Goal: Check status: Check status

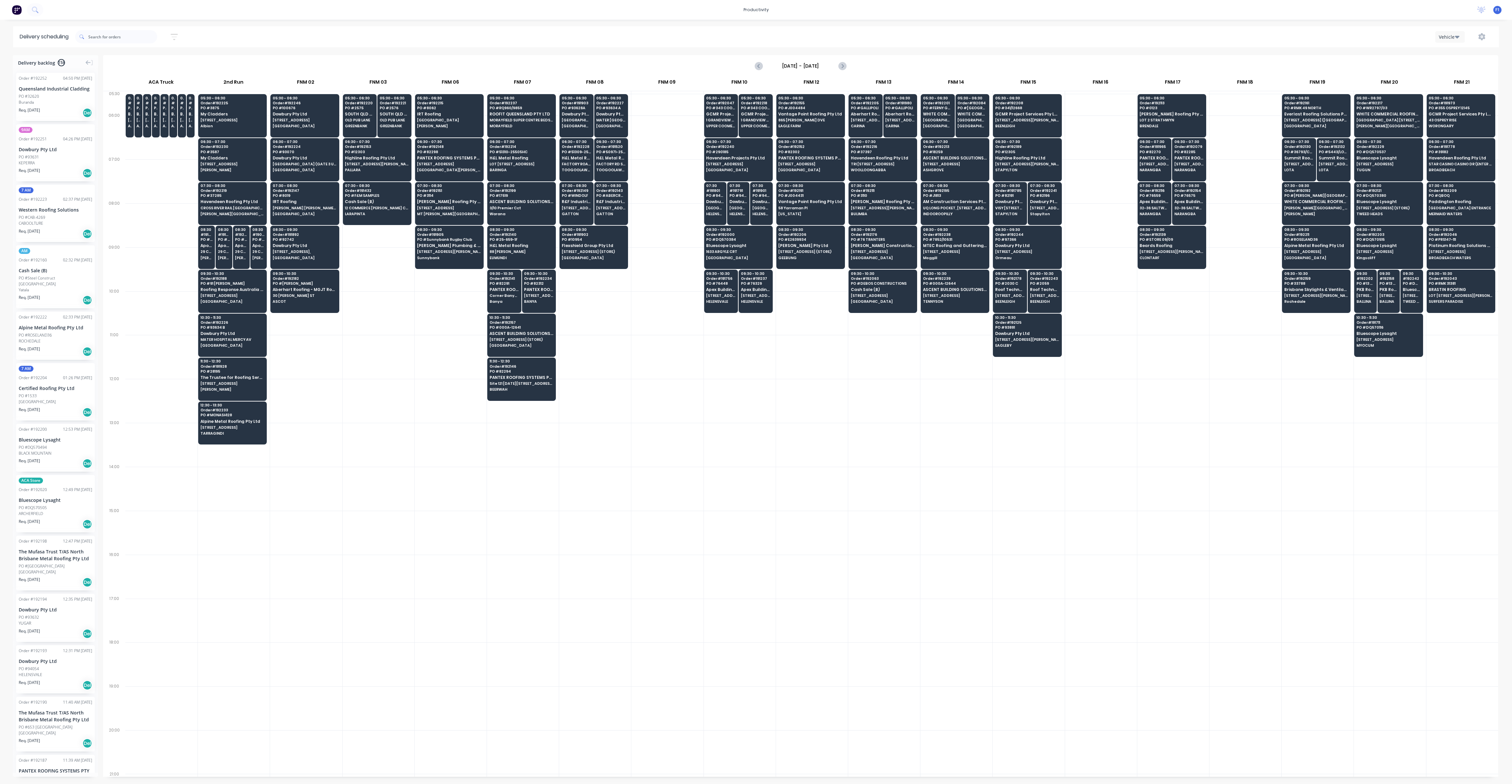
scroll to position [0, 0]
click at [517, 325] on span "PO # 000A-12641" at bounding box center [522, 327] width 63 height 4
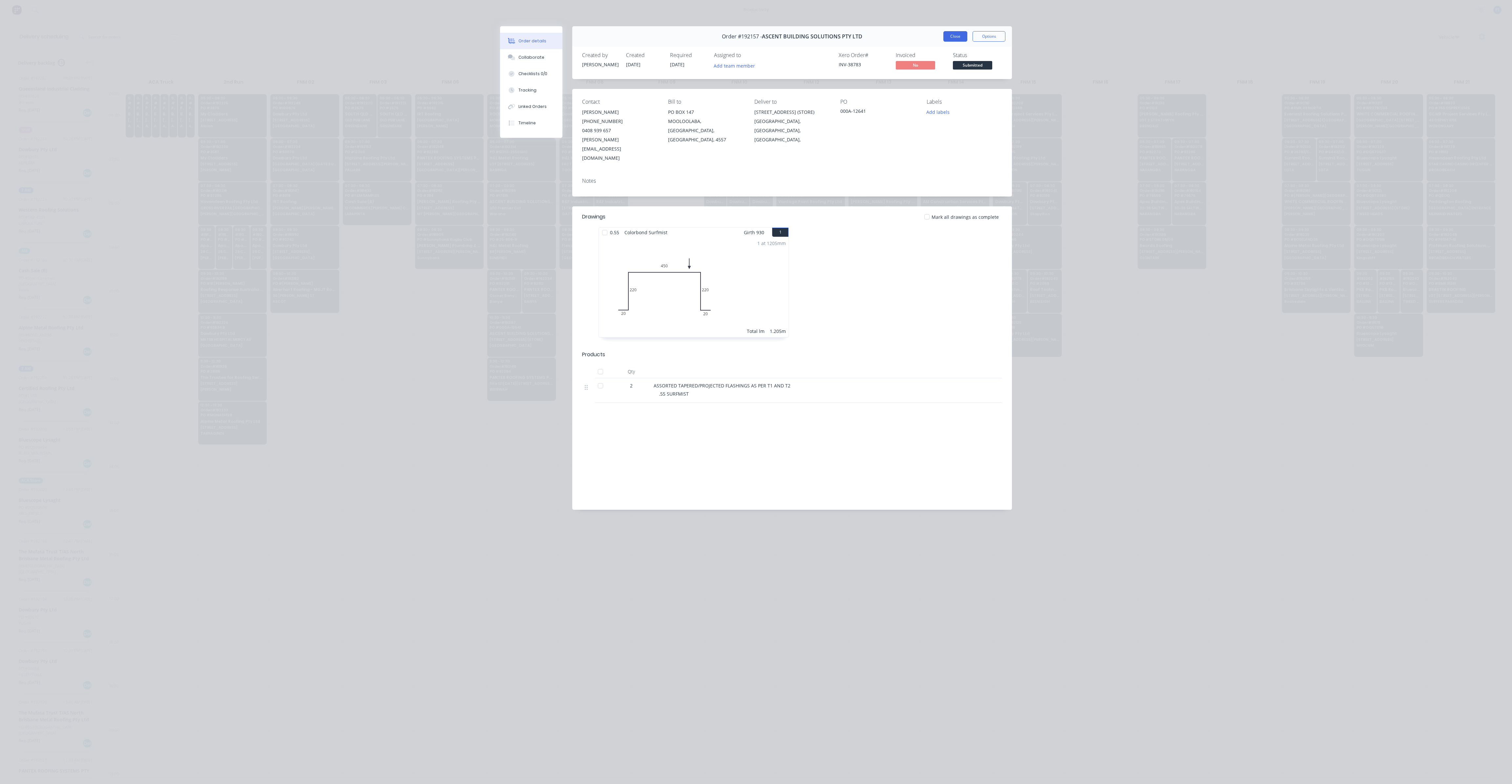
click at [951, 34] on button "Close" at bounding box center [956, 36] width 24 height 11
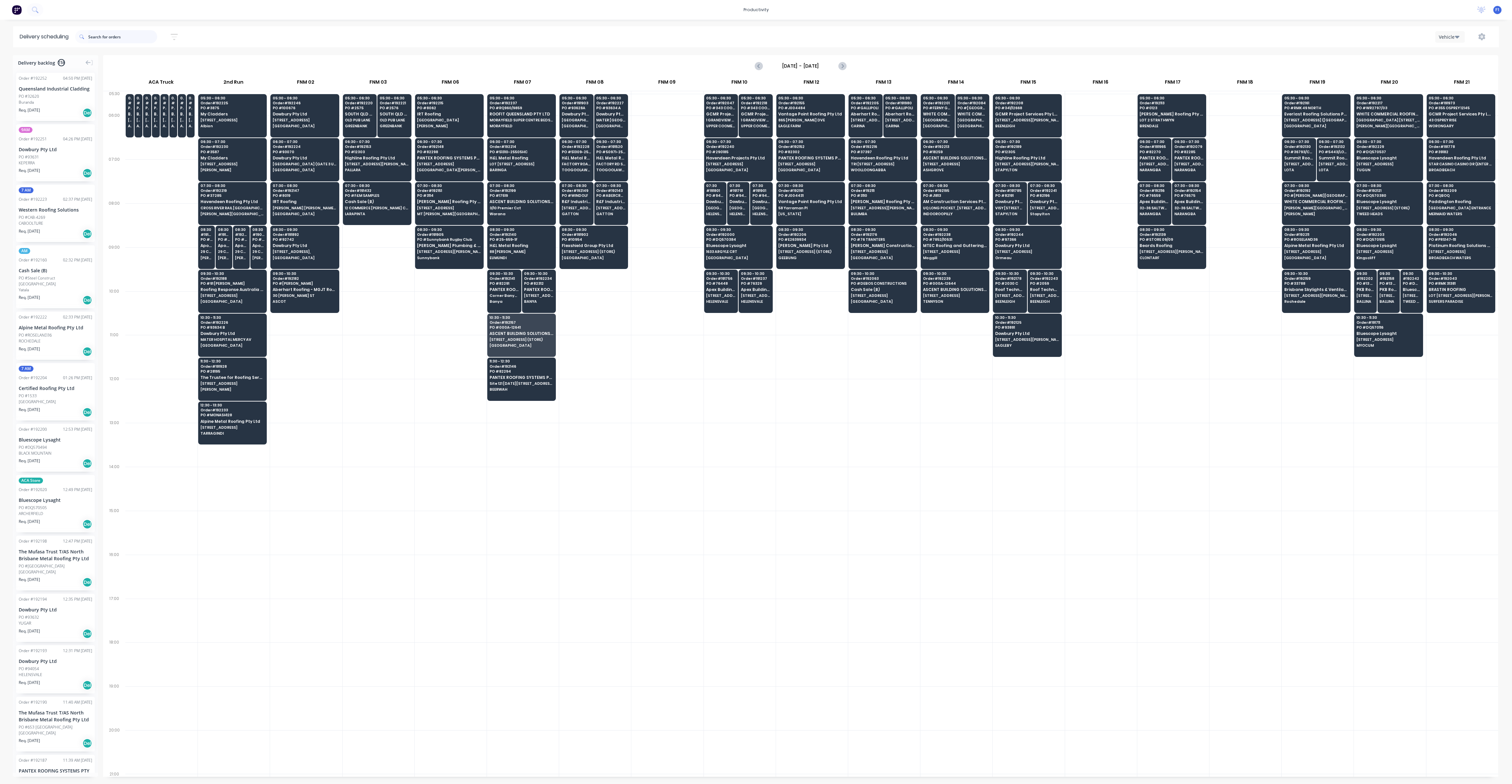
click at [123, 36] on input "text" at bounding box center [122, 36] width 69 height 13
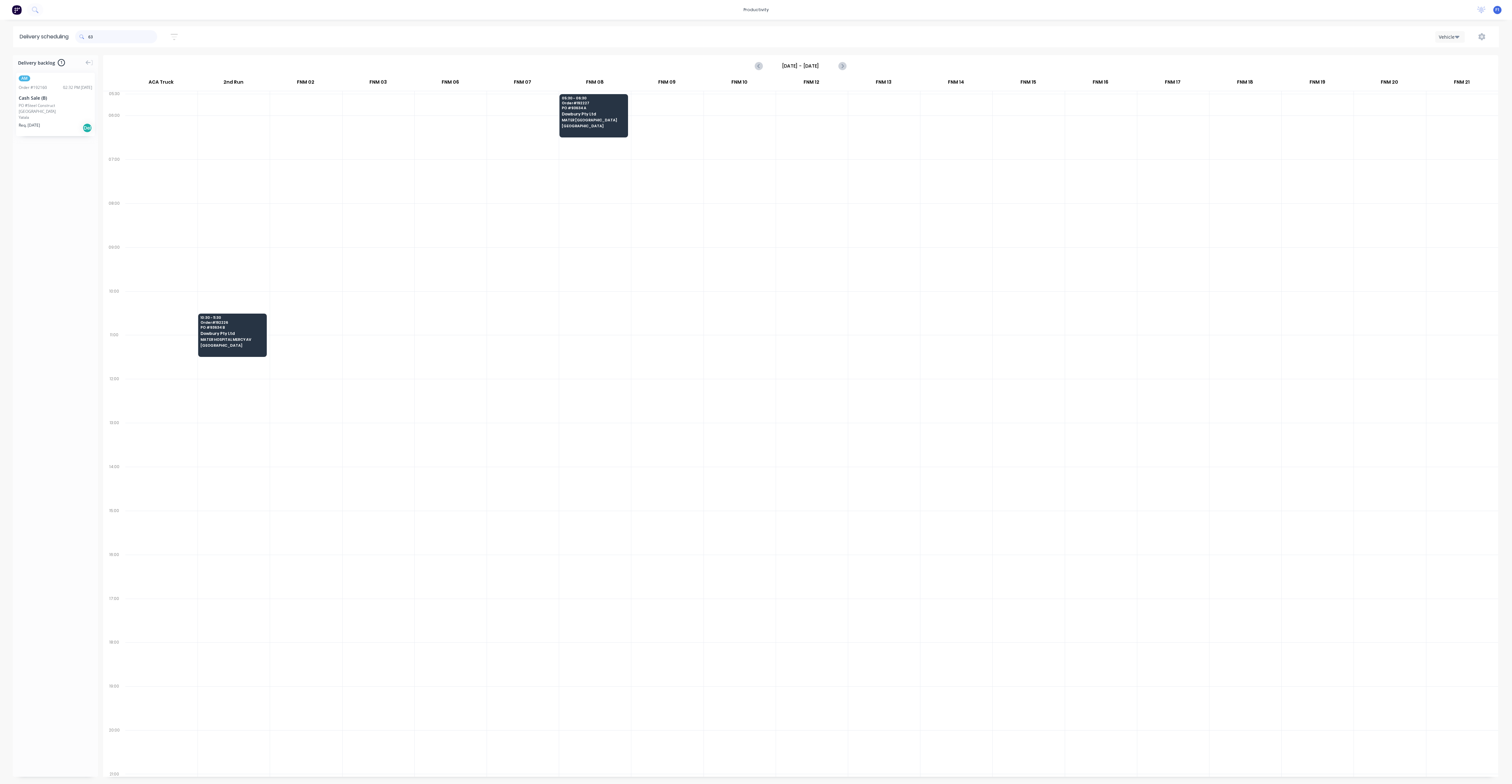
type input "6"
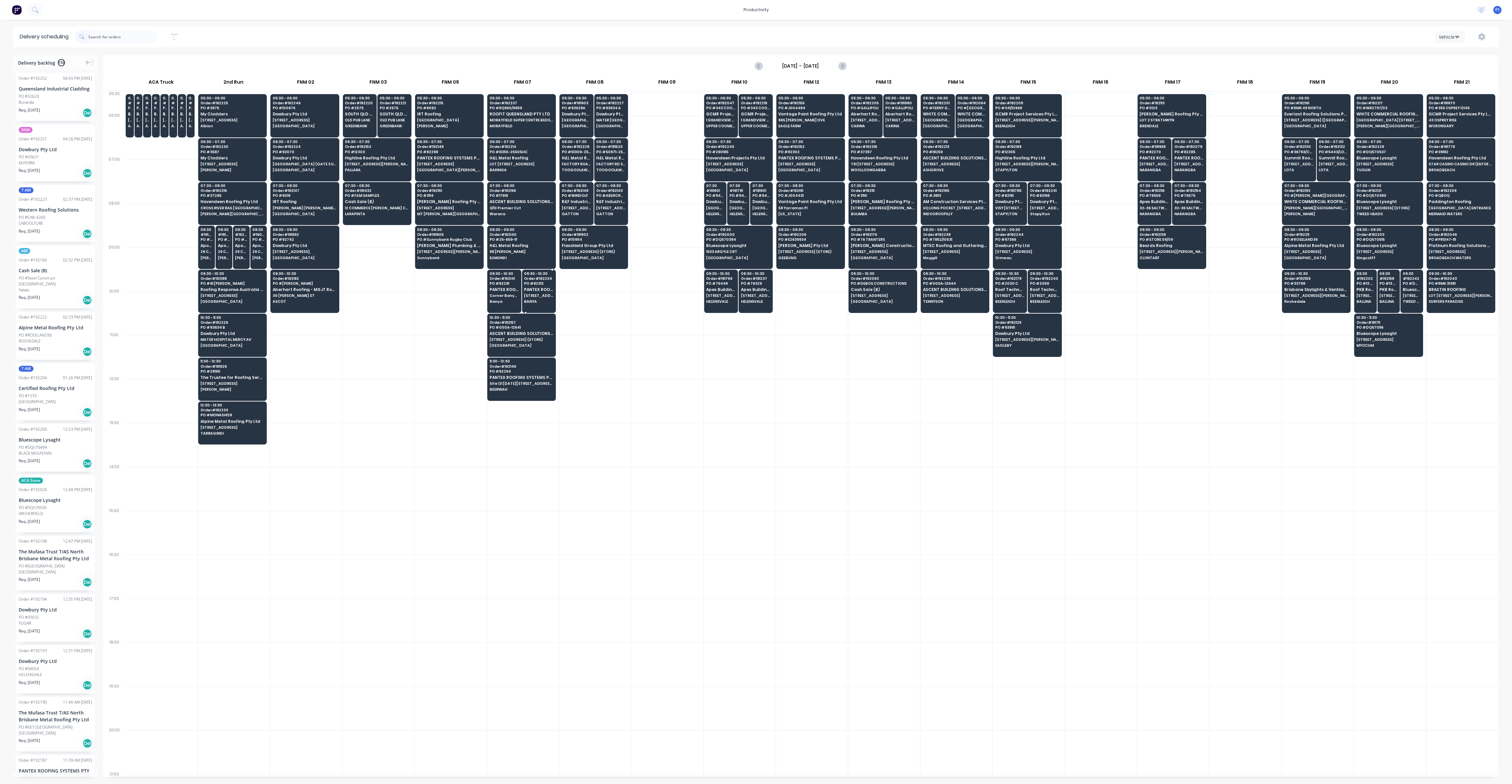
click at [531, 298] on div "09:30 - 10:30 Order # 192234 PO # 82312 PANTEX ROOFING SYSTEMS PTY LTD Lot 7489…" at bounding box center [539, 288] width 33 height 36
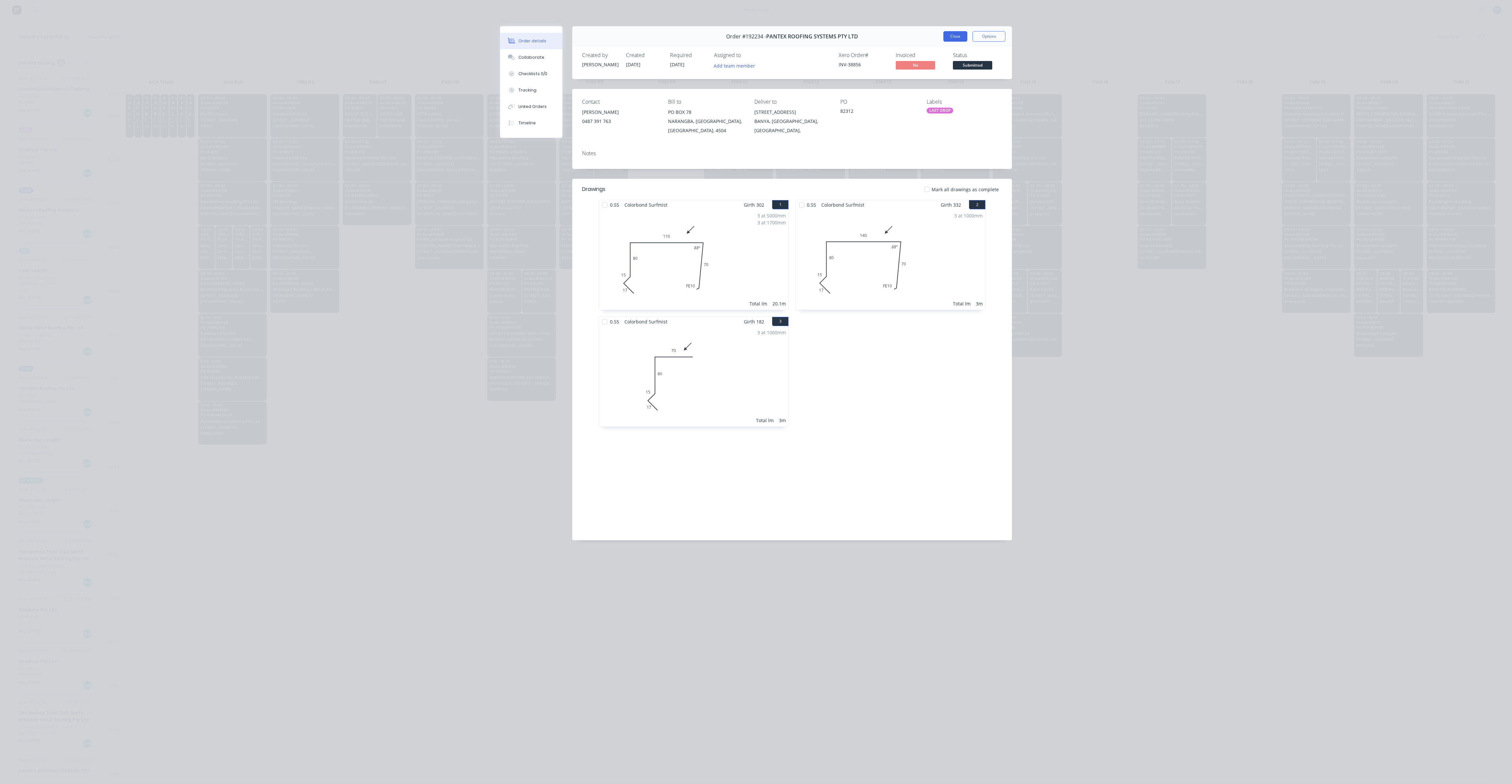
click at [956, 40] on button "Close" at bounding box center [956, 36] width 24 height 11
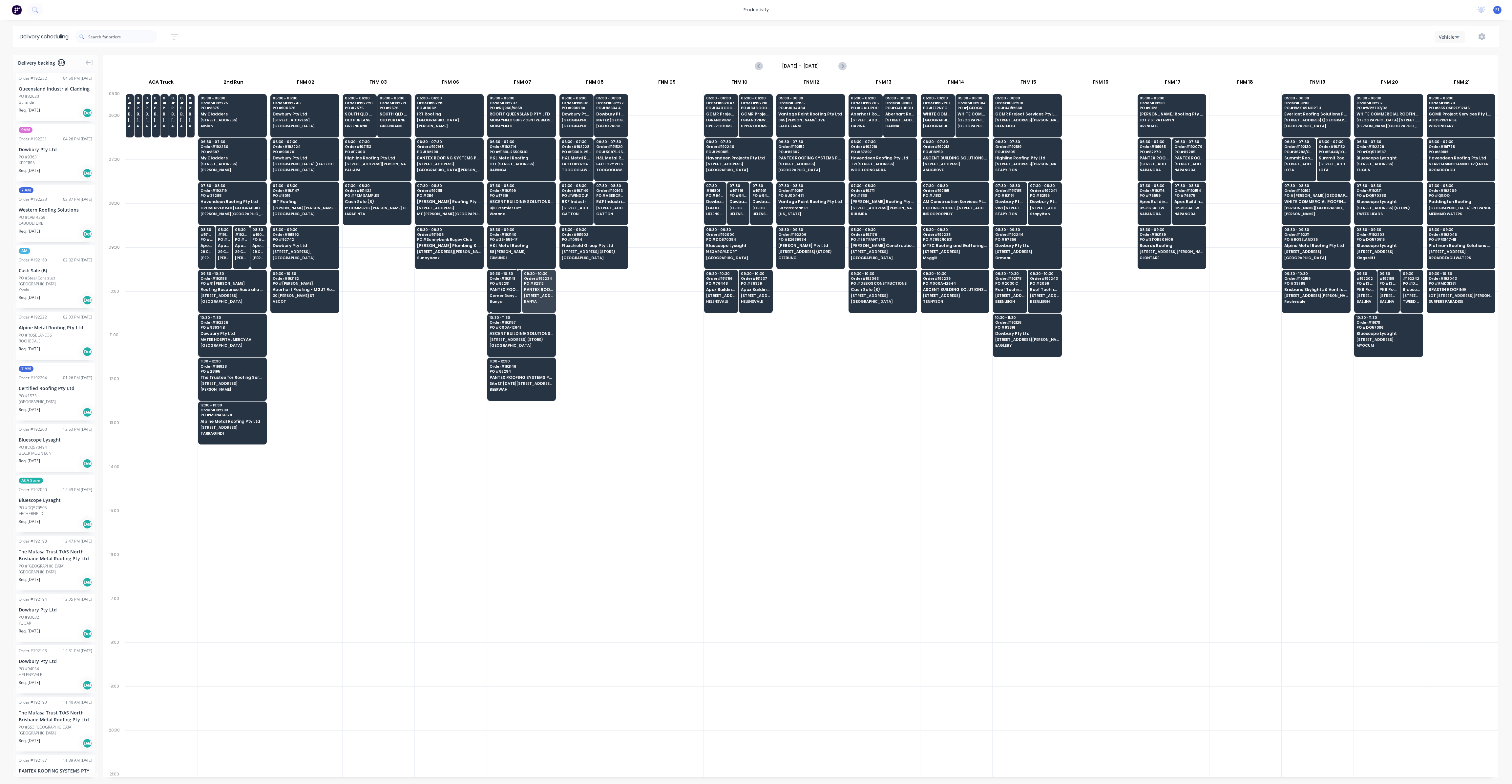
click at [496, 290] on div "09:30 - 10:30 Order # 192141 PO # 82291 PANTEX ROOFING SYSTEMS PTY LTD Corner B…" at bounding box center [504, 288] width 33 height 36
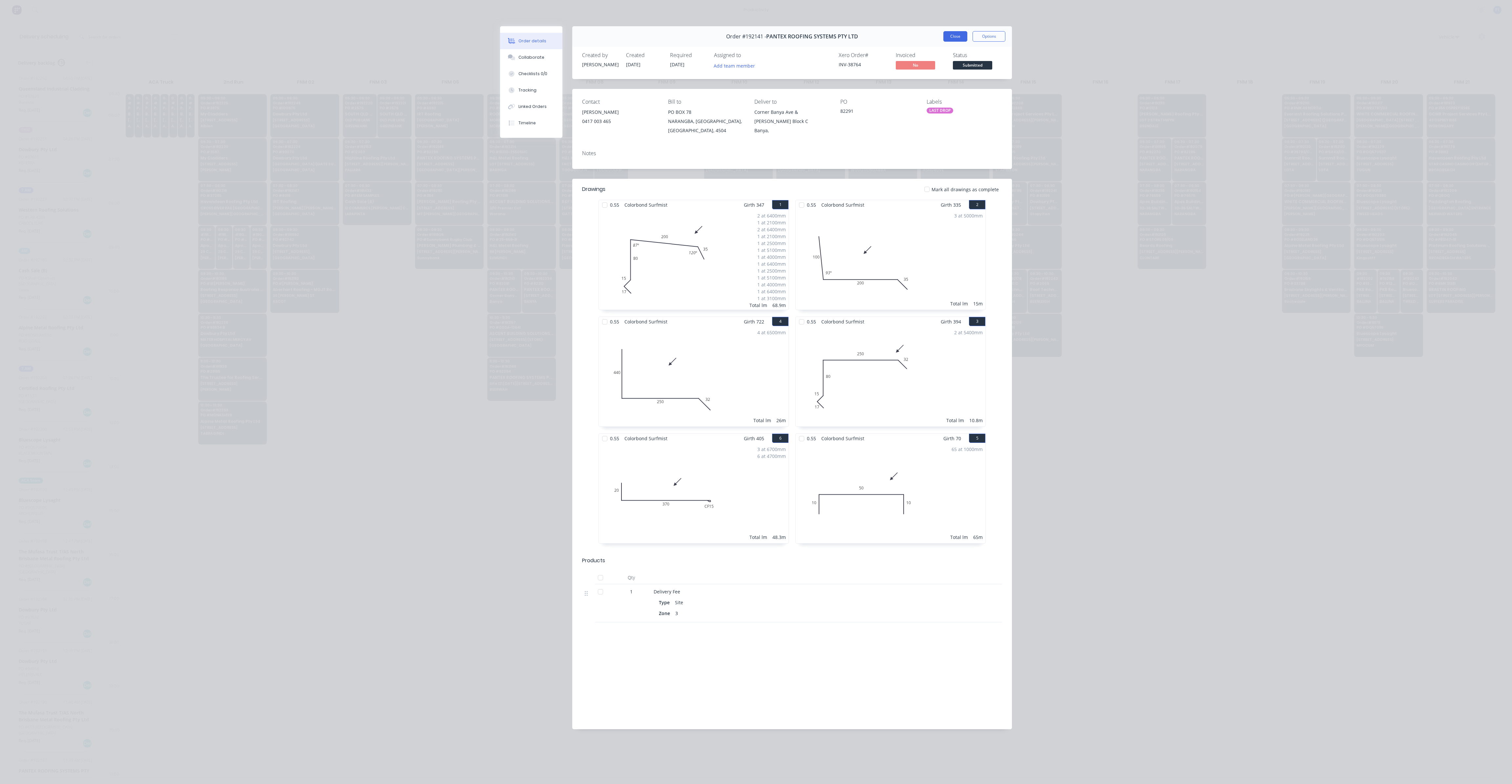
click at [951, 34] on button "Close" at bounding box center [956, 36] width 24 height 11
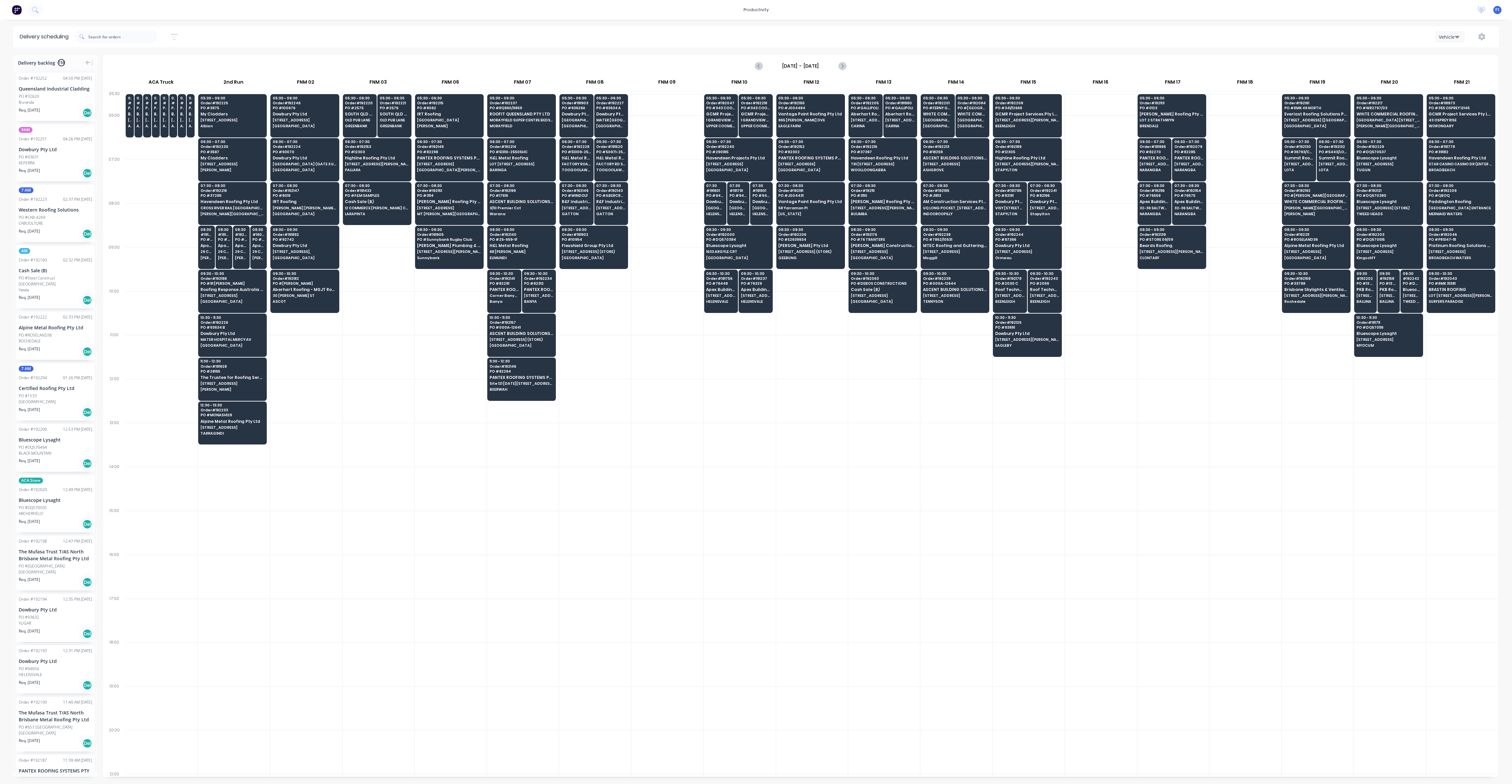
drag, startPoint x: 457, startPoint y: 402, endPoint x: 476, endPoint y: 398, distance: 19.4
click at [459, 402] on div at bounding box center [450, 401] width 72 height 44
click at [953, 301] on span "TENNYSON" at bounding box center [955, 301] width 63 height 4
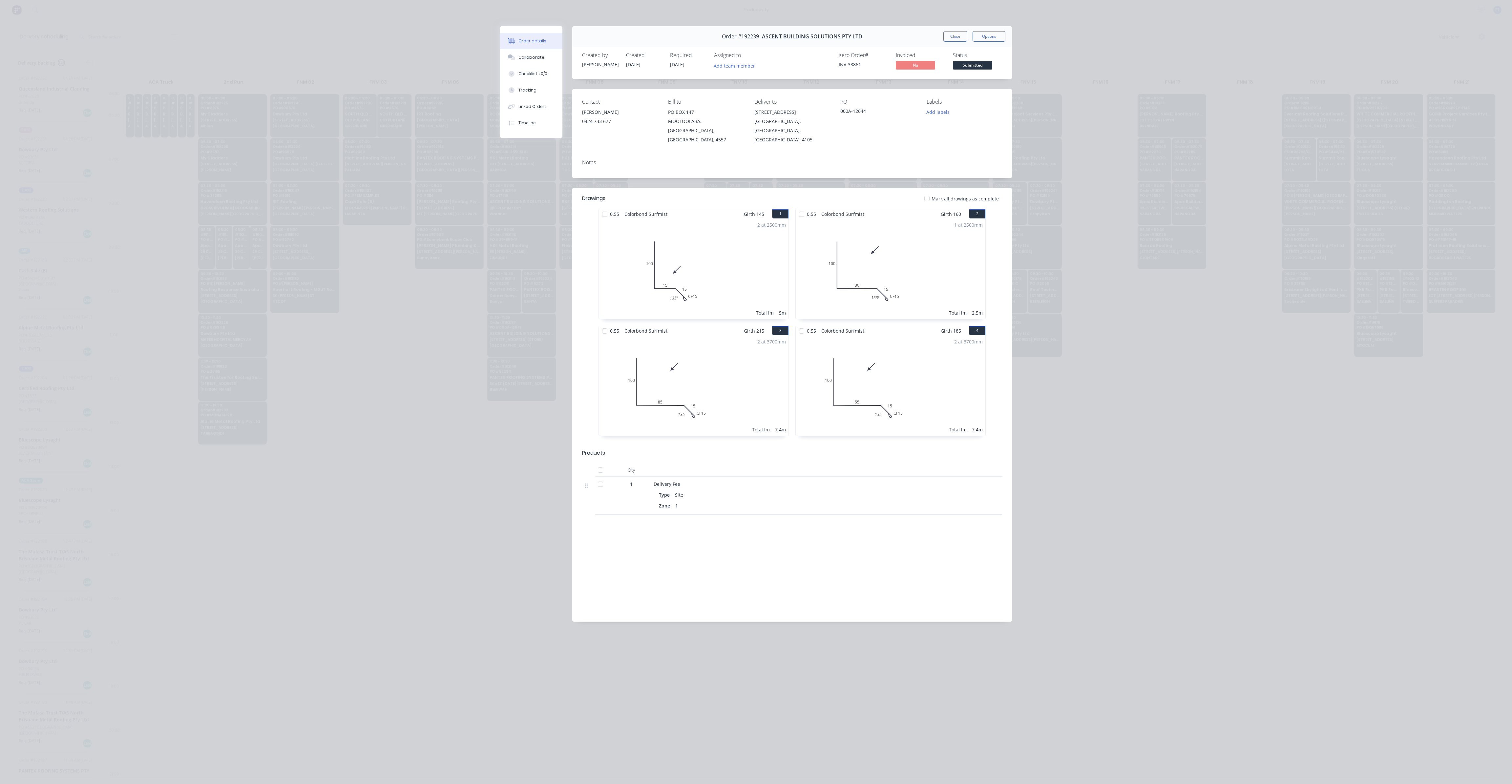
click at [946, 29] on div "Order #192239 - ASCENT BUILDING SOLUTIONS PTY LTD Close Options" at bounding box center [793, 36] width 440 height 20
click at [947, 40] on button "Close" at bounding box center [956, 36] width 24 height 11
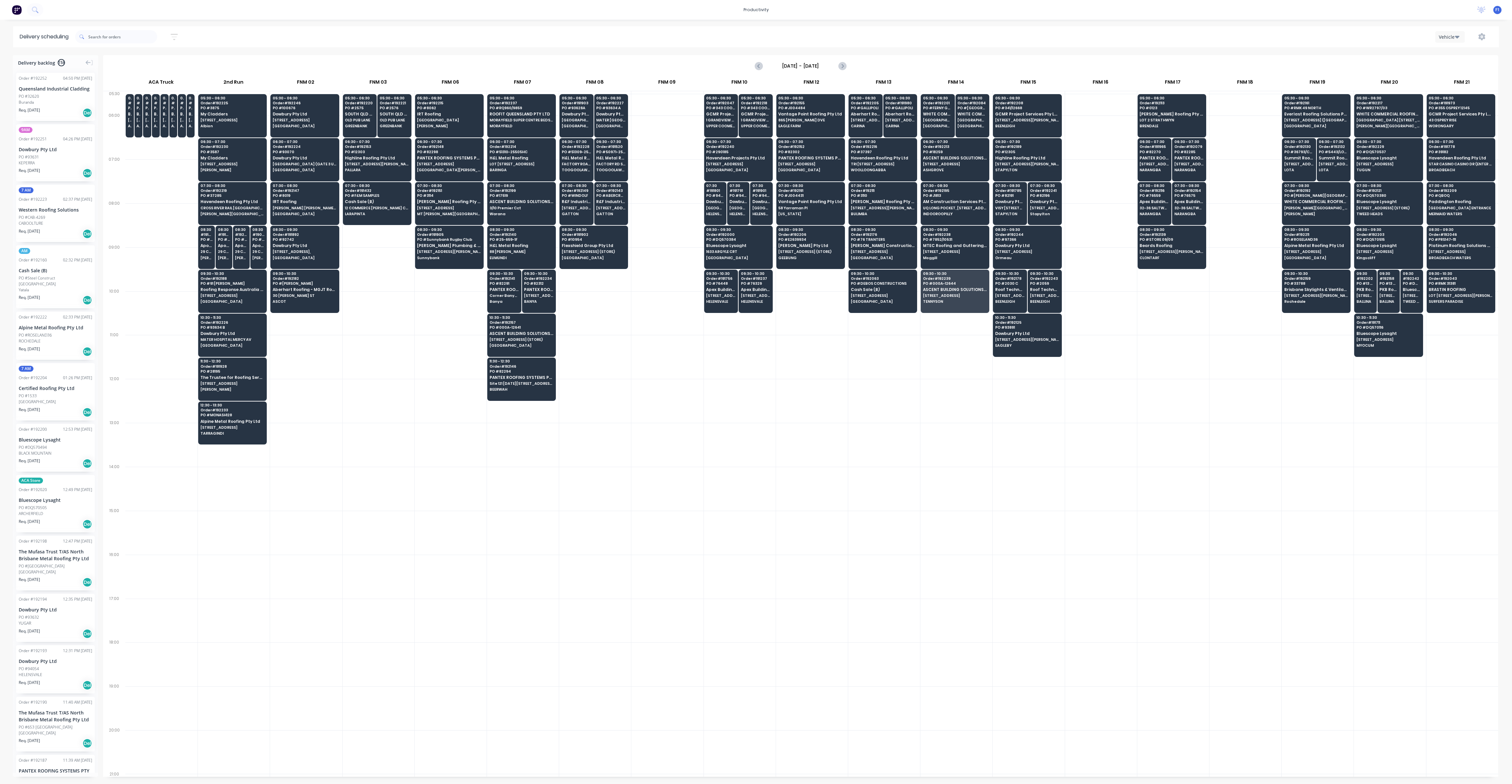
click at [719, 533] on div at bounding box center [740, 533] width 72 height 44
click at [514, 333] on span "ASCENT BUILDING SOLUTIONS PTY LTD" at bounding box center [522, 333] width 63 height 4
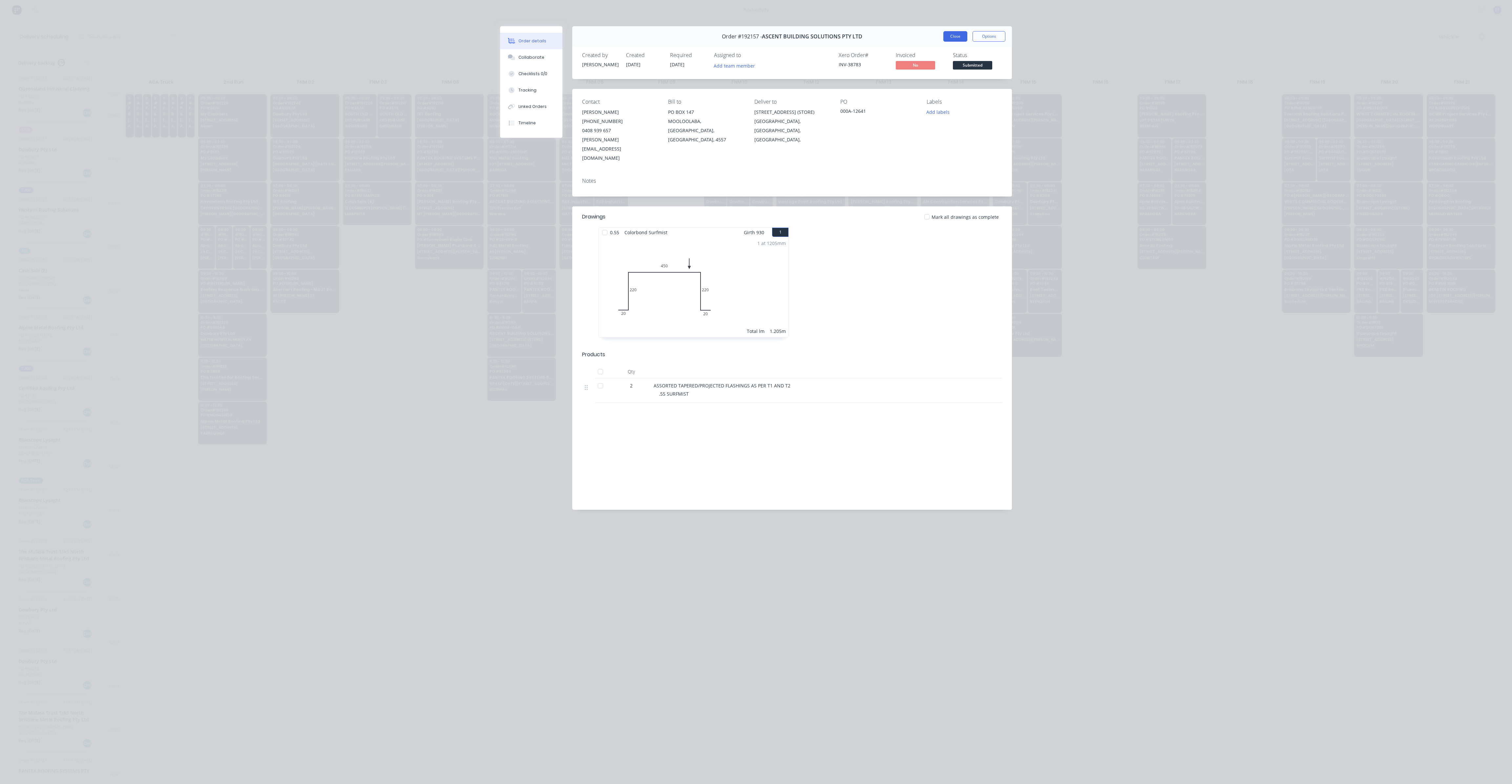
click at [948, 38] on button "Close" at bounding box center [956, 36] width 24 height 11
